Goal: Transaction & Acquisition: Purchase product/service

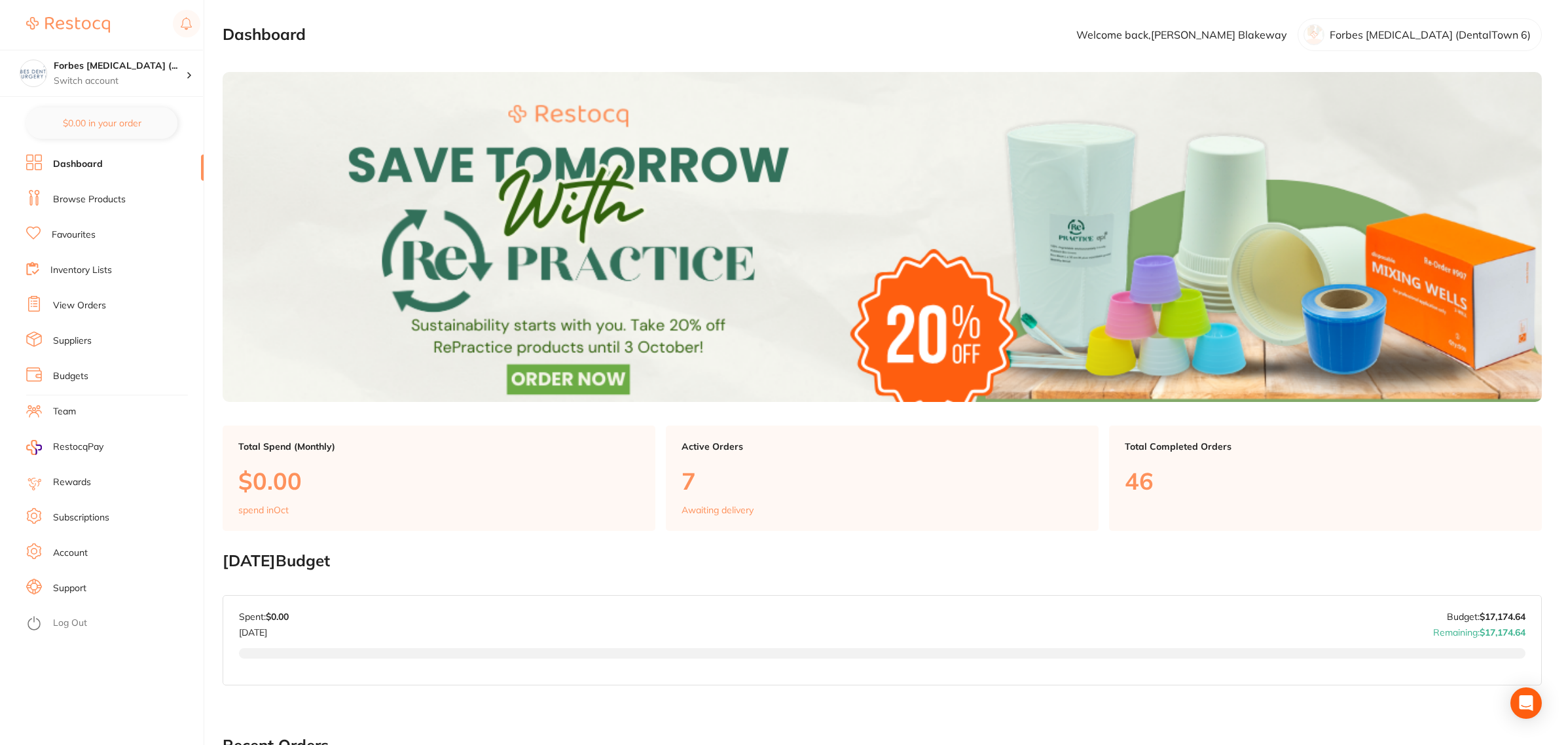
click at [85, 171] on li "Dashboard" at bounding box center [115, 164] width 178 height 19
click at [89, 198] on link "Browse Products" at bounding box center [89, 199] width 73 height 13
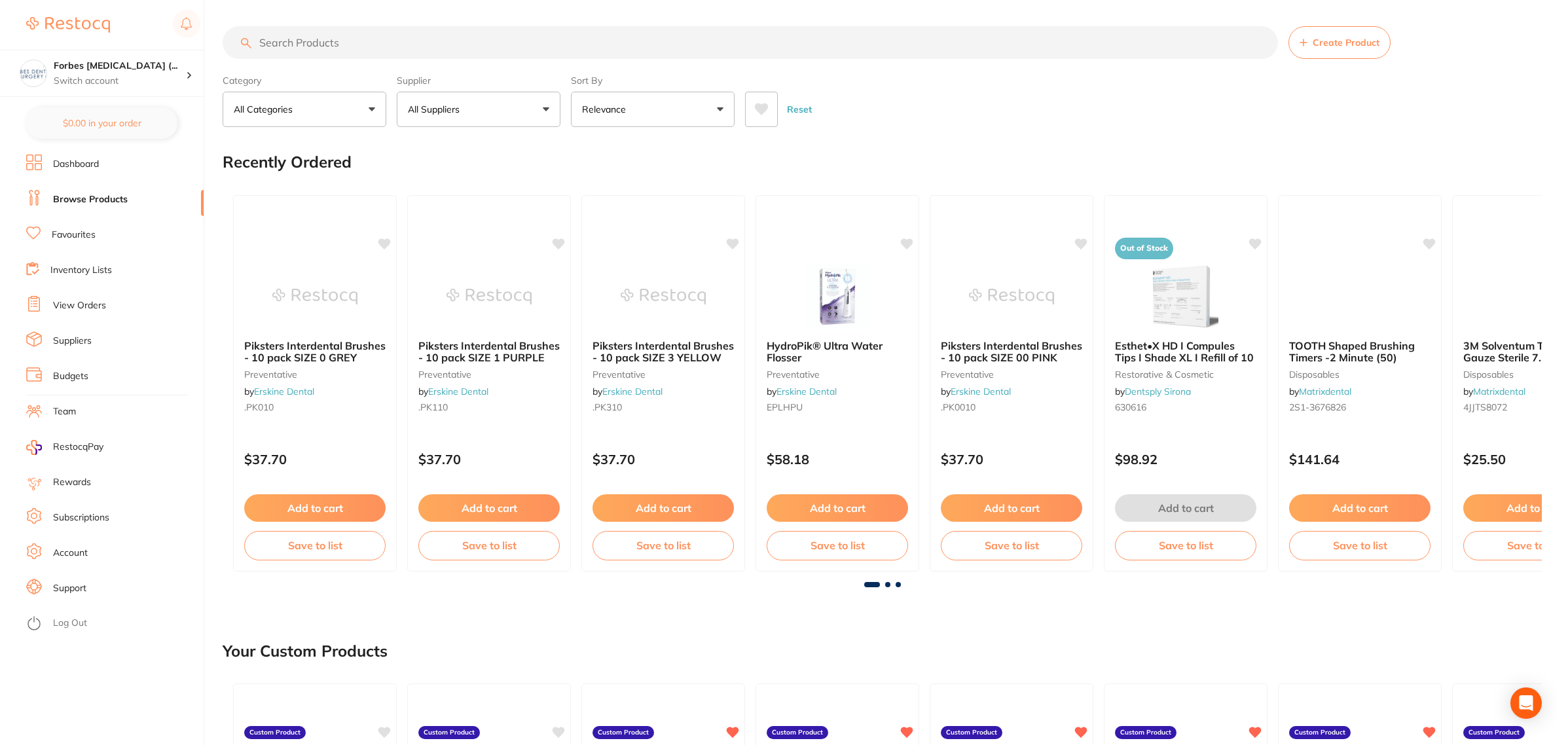
click at [539, 44] on input "search" at bounding box center [750, 42] width 1055 height 33
type input "voco individo lux"
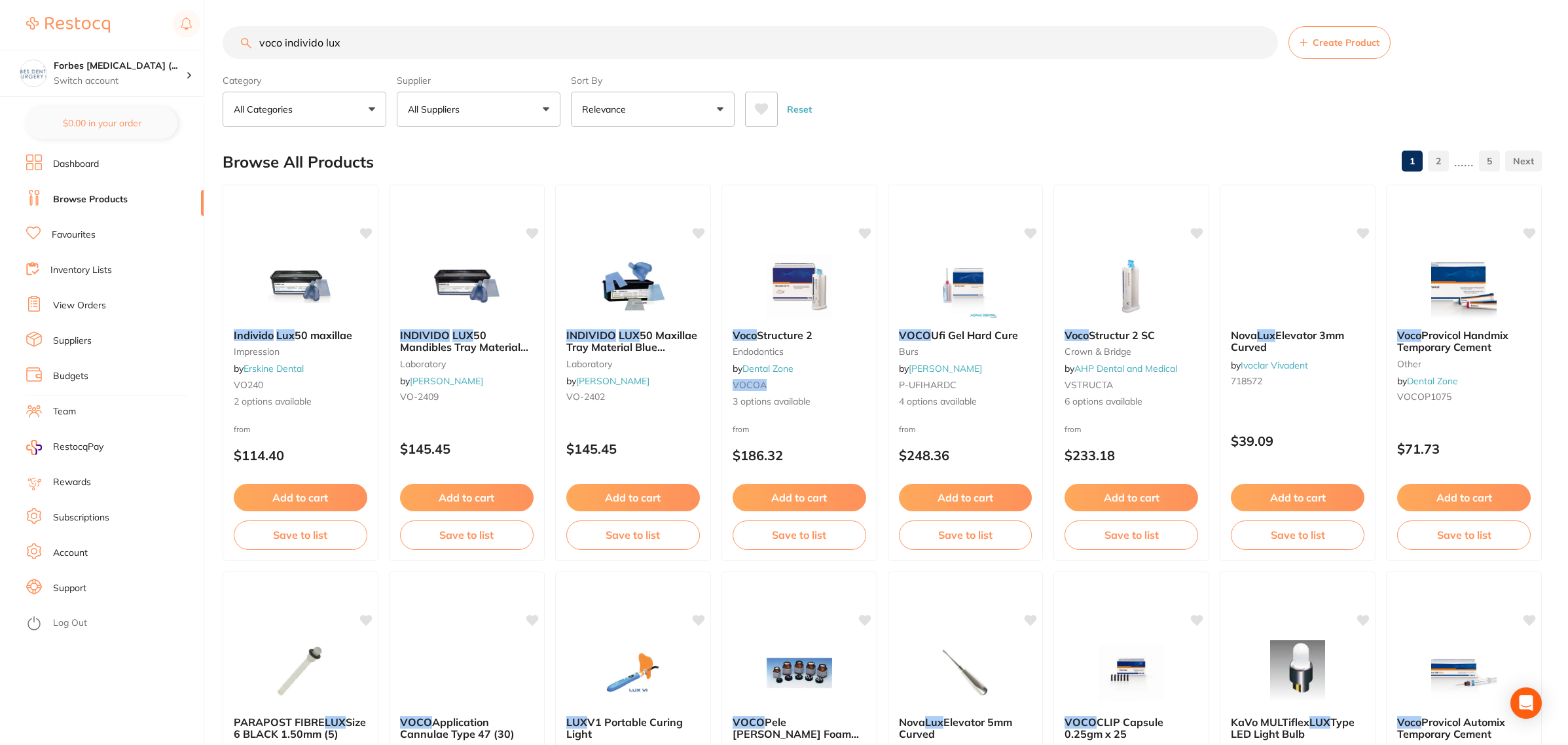
drag, startPoint x: 287, startPoint y: 267, endPoint x: 359, endPoint y: 452, distance: 198.5
click at [287, 267] on img at bounding box center [300, 286] width 85 height 65
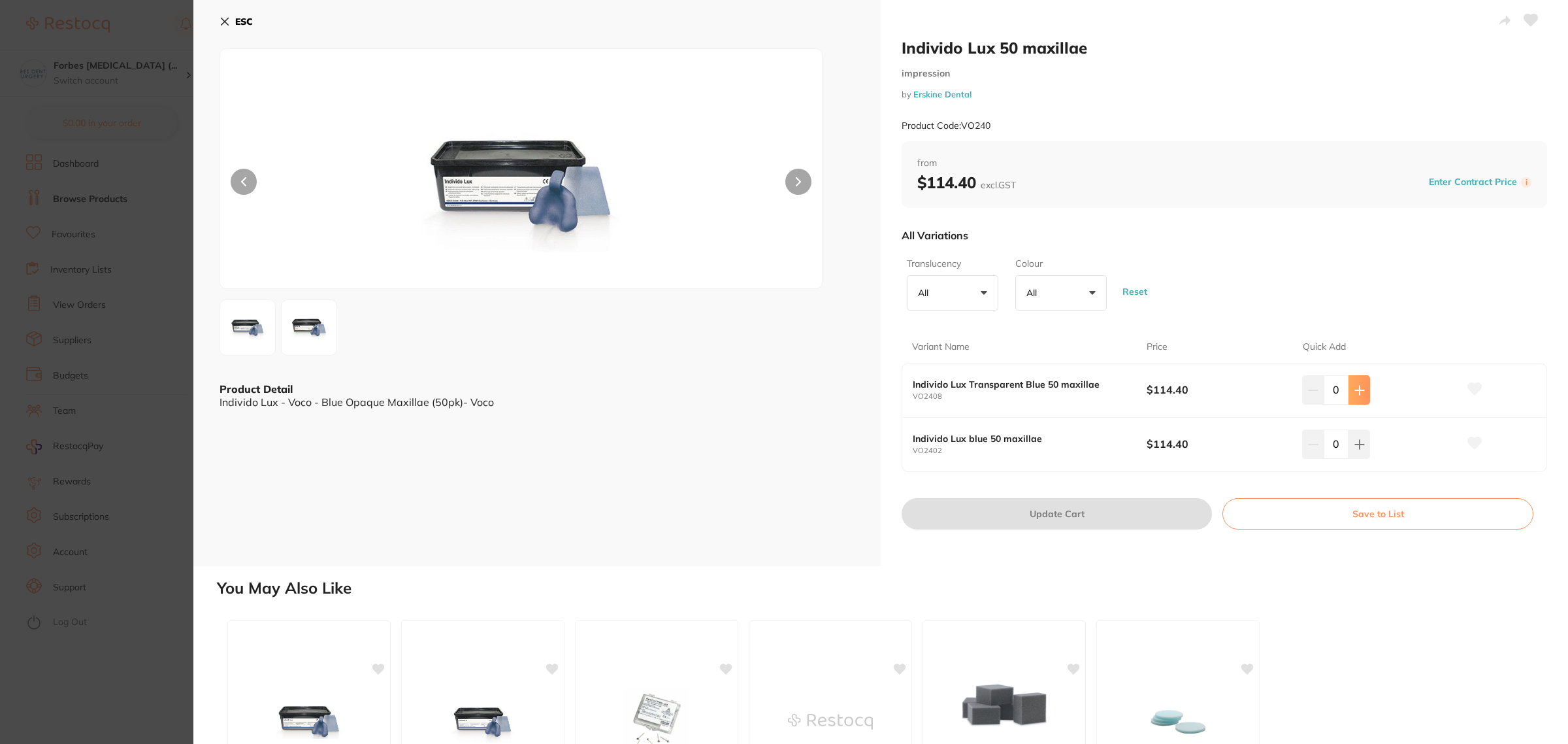
click at [1355, 393] on icon at bounding box center [1360, 390] width 10 height 10
type input "2"
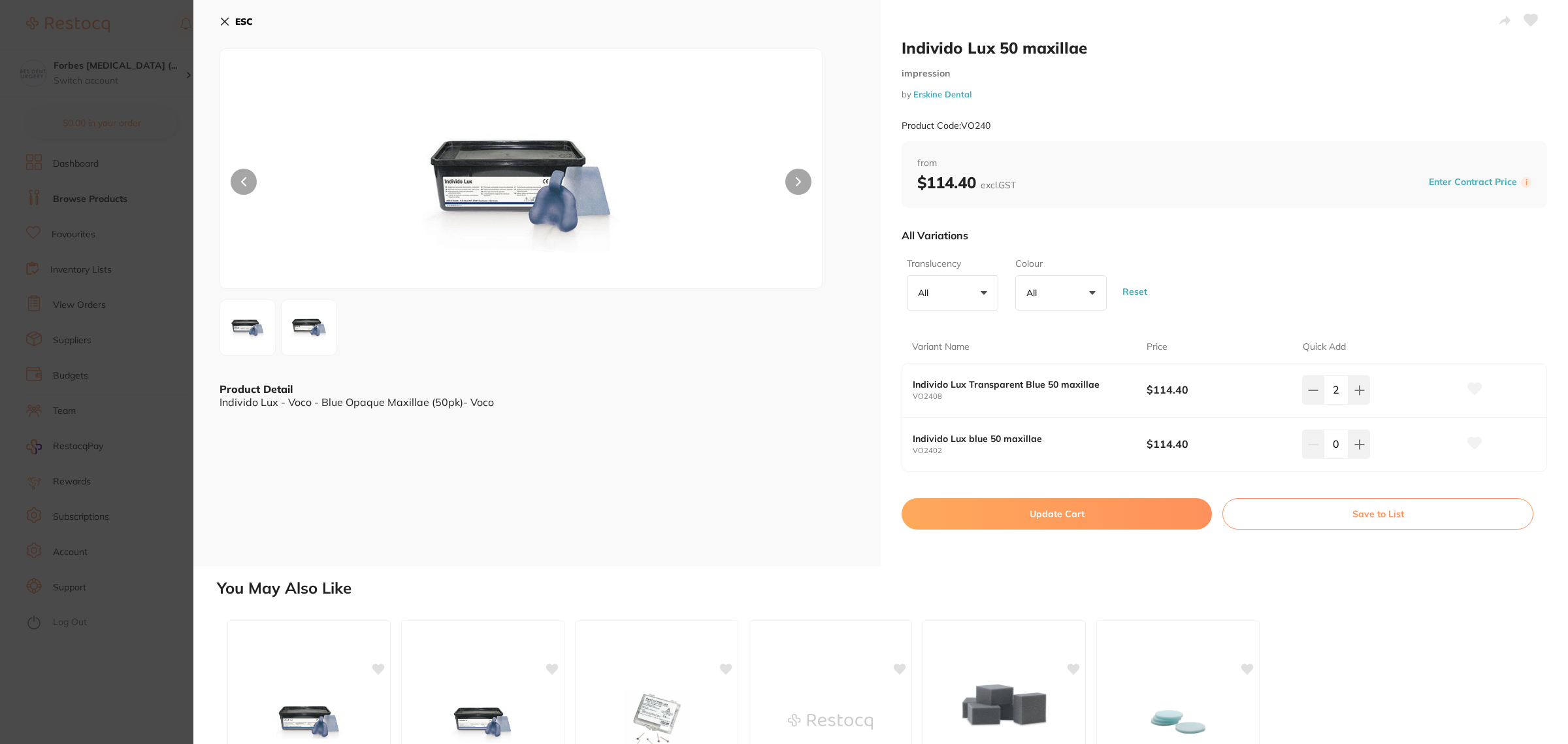
click at [1090, 511] on button "Update Cart" at bounding box center [1057, 513] width 310 height 31
checkbox input "false"
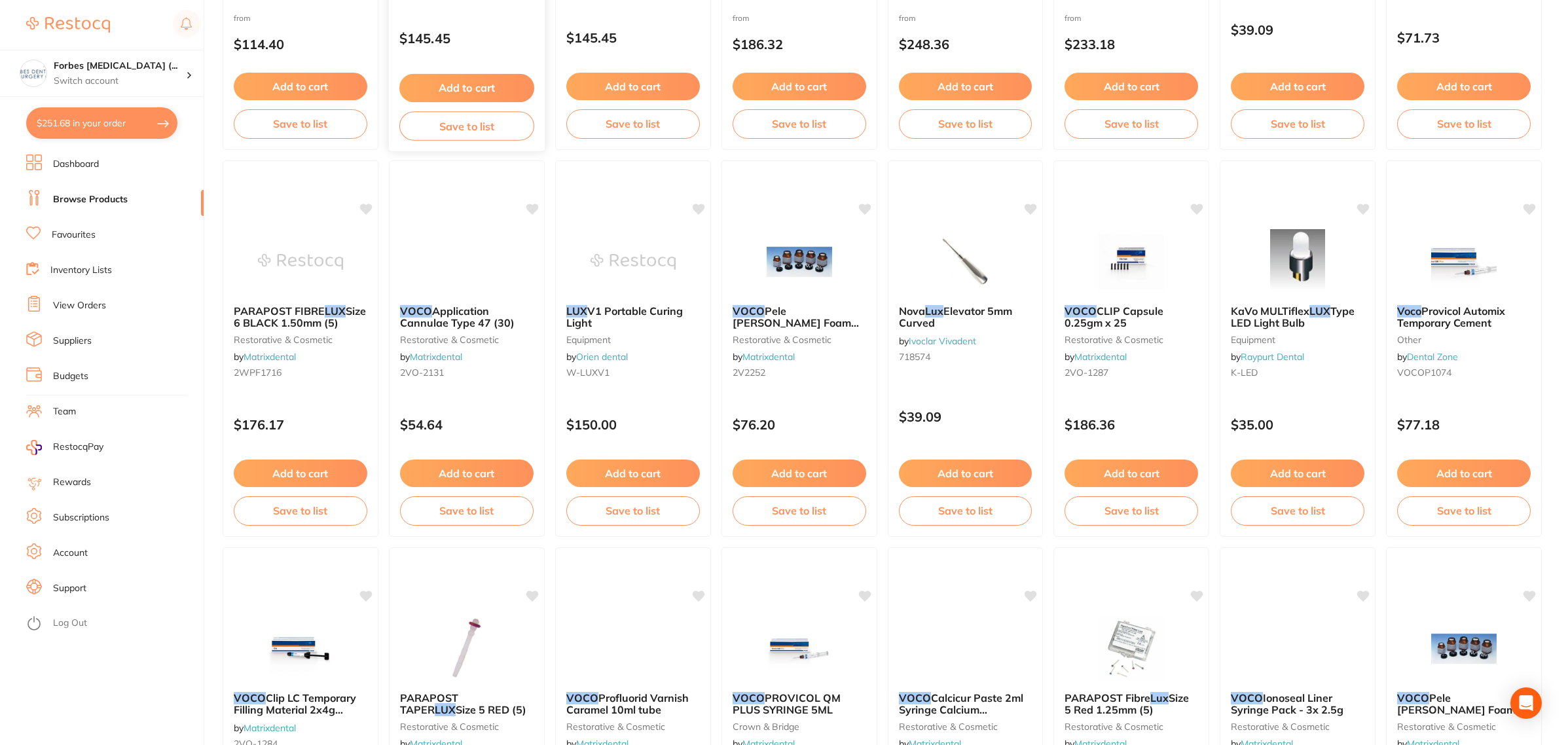
scroll to position [2, 0]
